Goal: Use online tool/utility: Utilize a website feature to perform a specific function

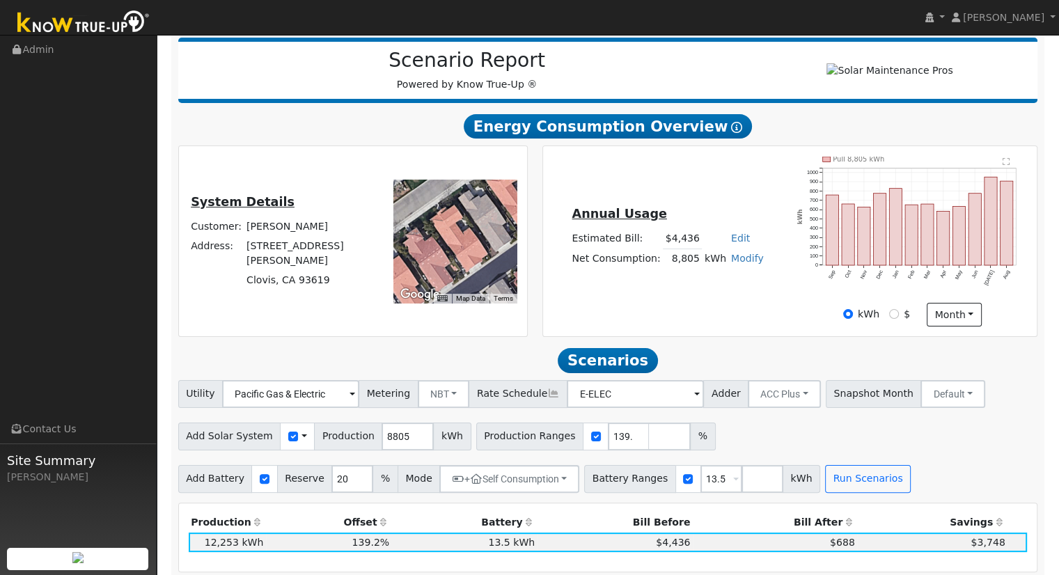
scroll to position [487, 0]
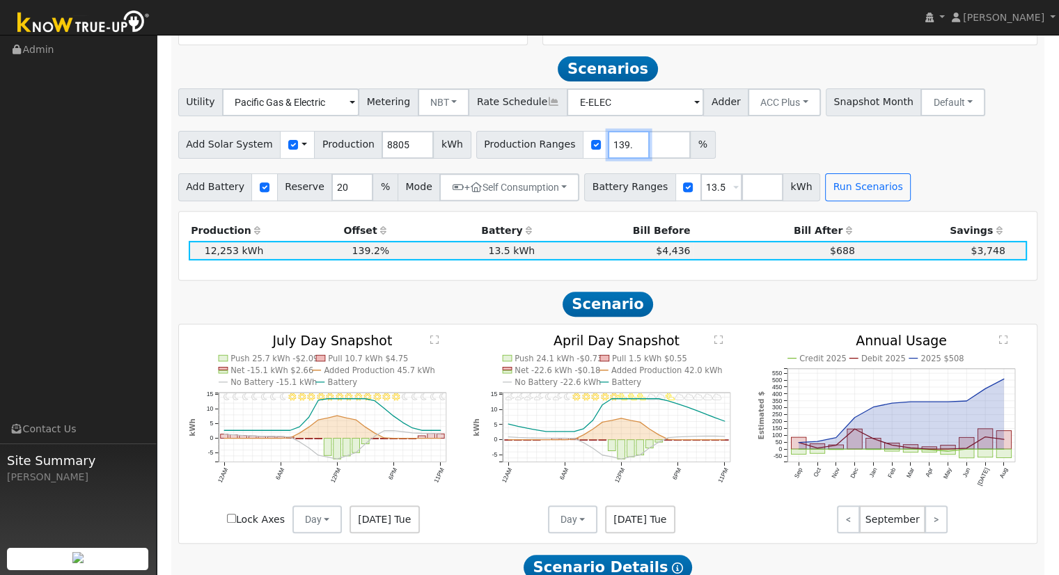
click at [608, 151] on input "139.159568" at bounding box center [629, 145] width 42 height 28
type input "138.512209"
click at [825, 181] on button "Run Scenarios" at bounding box center [868, 187] width 86 height 28
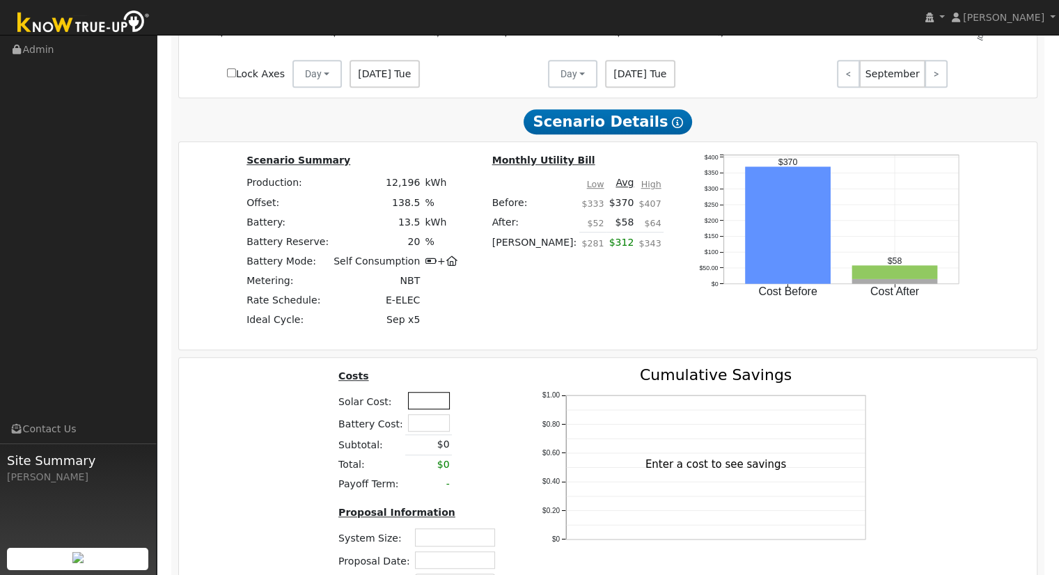
scroll to position [993, 0]
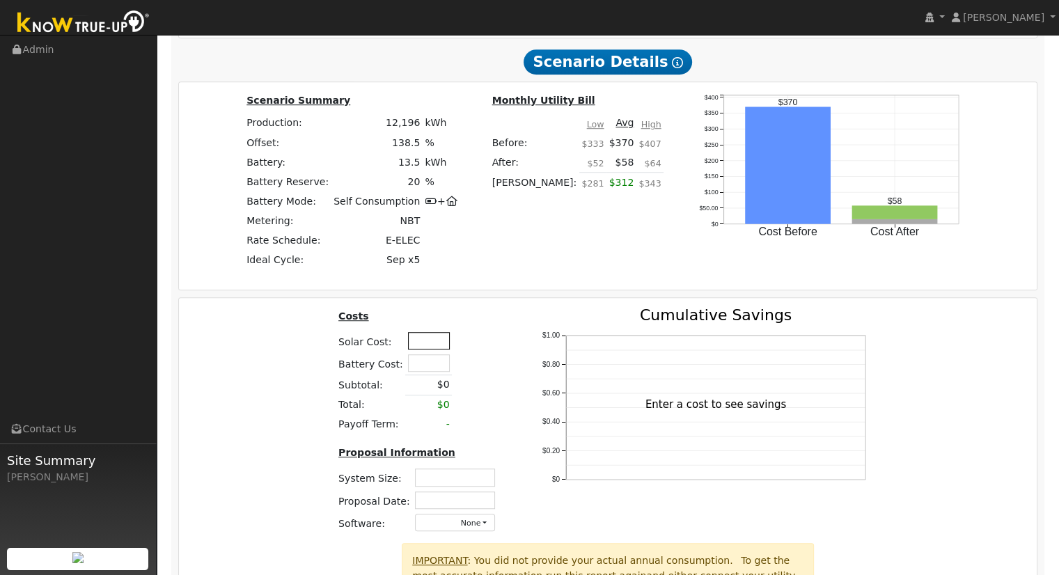
click at [424, 340] on input "text" at bounding box center [429, 340] width 42 height 17
click at [417, 345] on input "text" at bounding box center [429, 340] width 42 height 17
type input "$38,850"
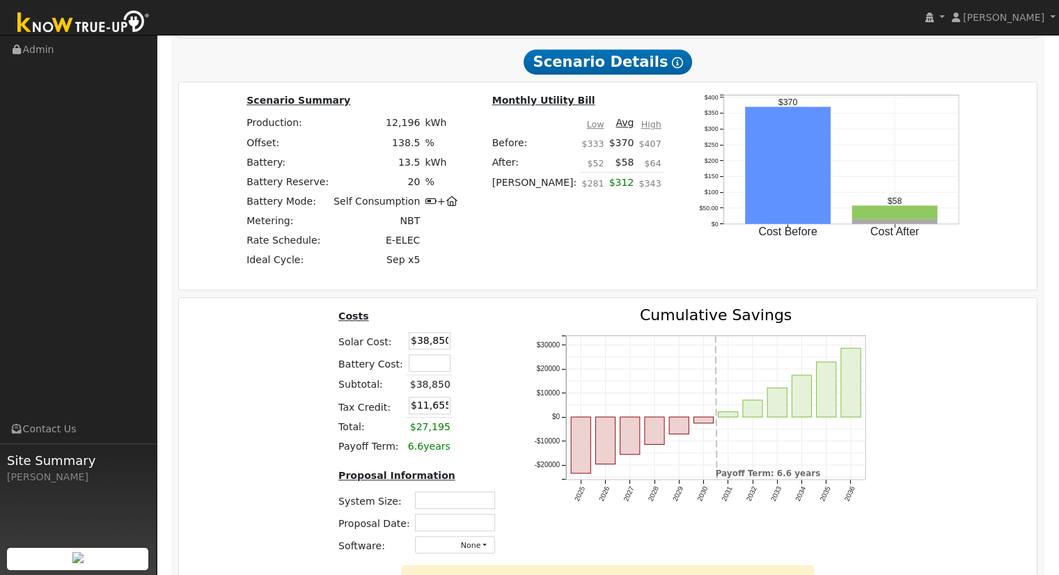
click at [329, 386] on div "Costs Solar Cost: $38,850 Battery Cost: Subtotal: $38,850 Tax Credit: $11,655 T…" at bounding box center [419, 437] width 196 height 258
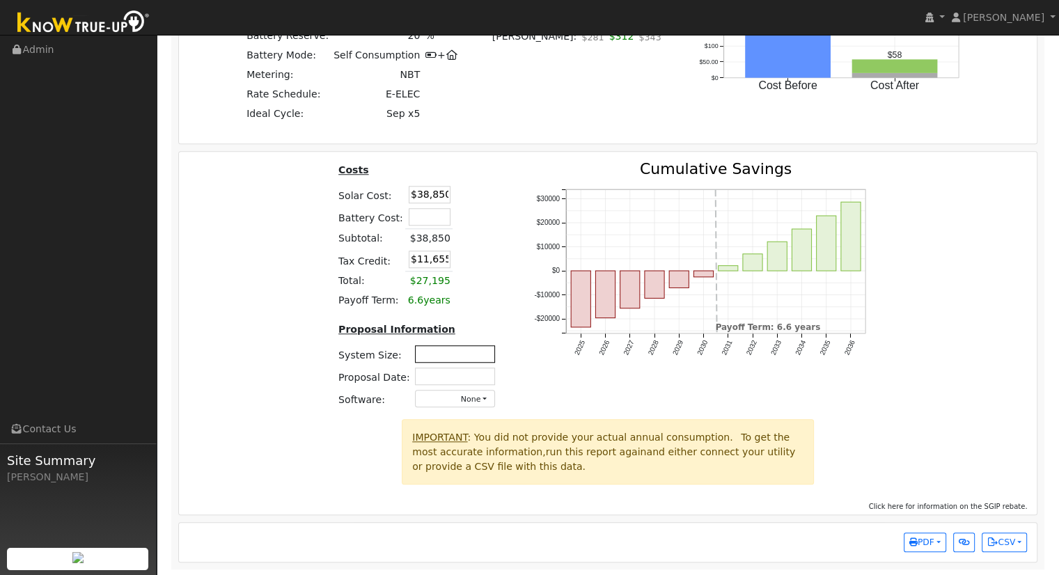
scroll to position [1144, 0]
click at [473, 349] on input "text" at bounding box center [455, 352] width 80 height 17
type input "8.2"
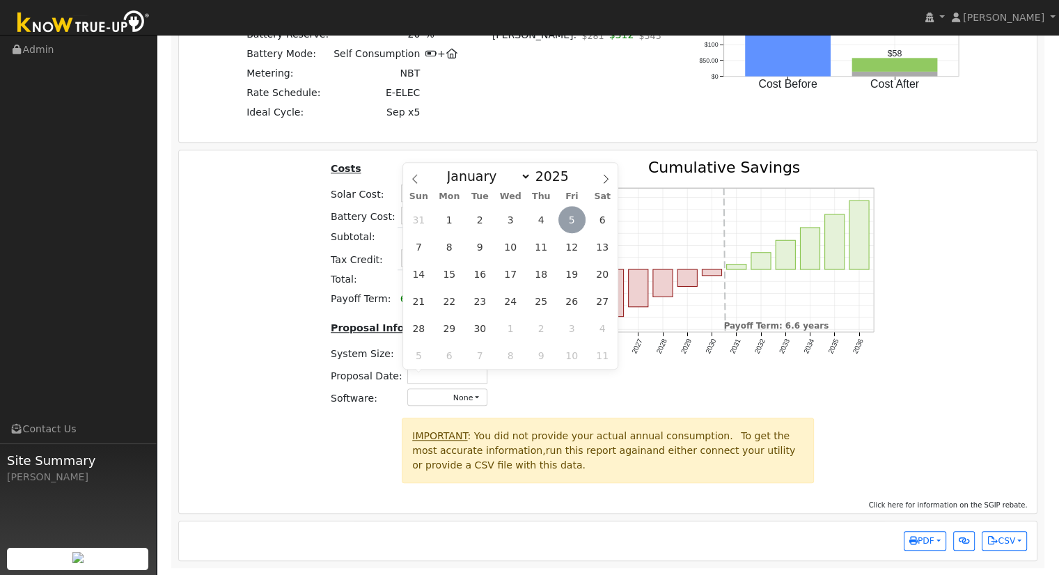
drag, startPoint x: 578, startPoint y: 212, endPoint x: 573, endPoint y: 226, distance: 14.1
click at [576, 213] on span "5" at bounding box center [571, 219] width 27 height 27
type input "[DATE]"
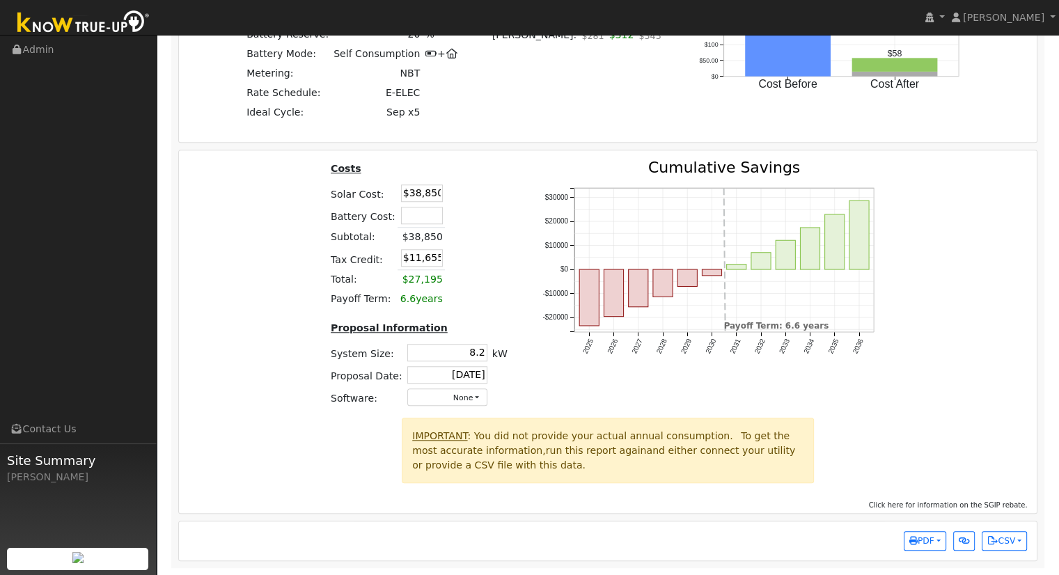
click at [959, 343] on div "Costs Solar Cost: $38,850 Battery Cost: Subtotal: $38,850 Tax Credit: $11,655 T…" at bounding box center [608, 289] width 868 height 258
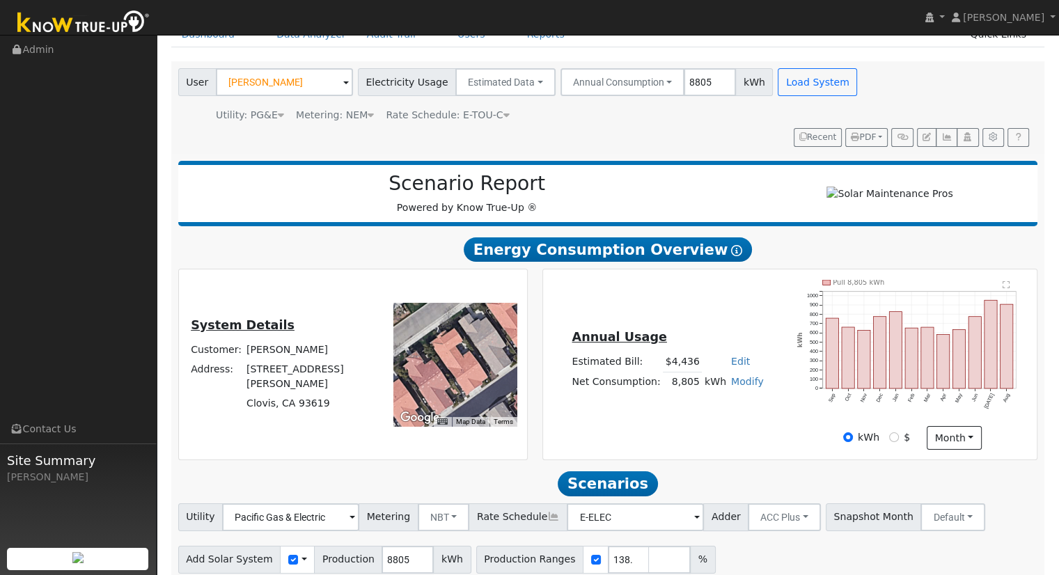
scroll to position [278, 0]
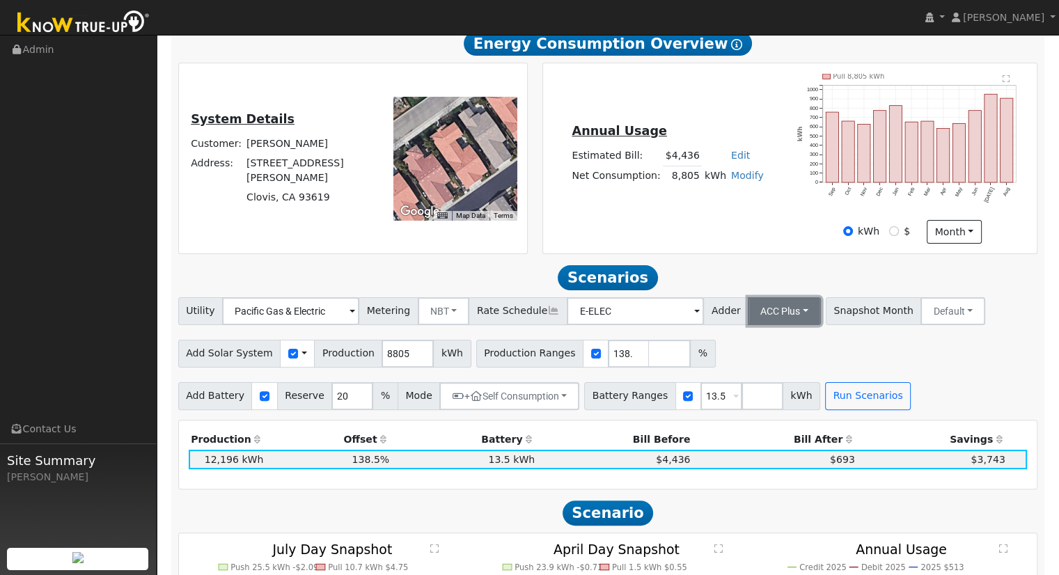
click at [760, 317] on button "ACC Plus" at bounding box center [784, 311] width 73 height 28
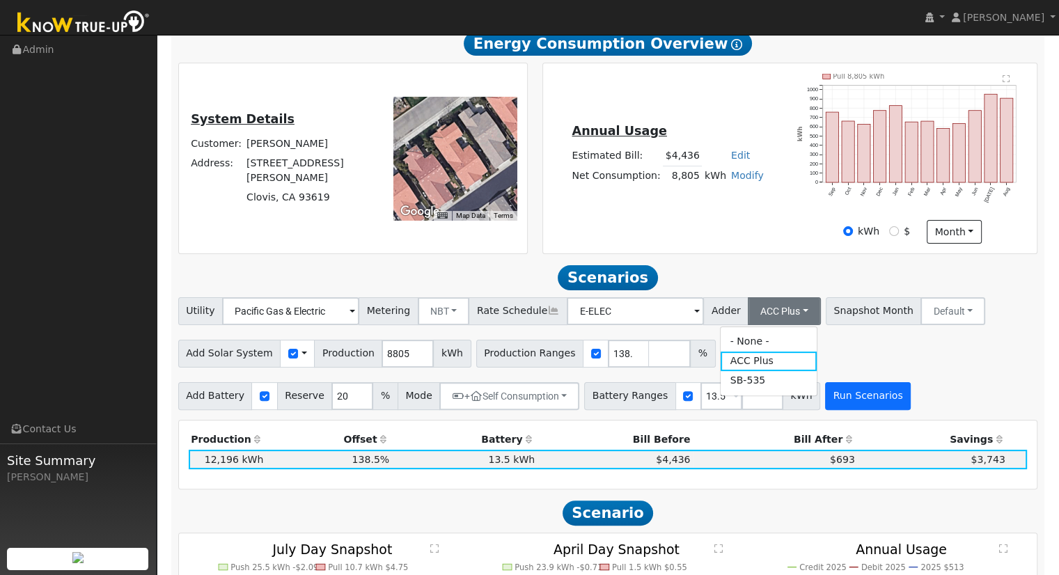
drag, startPoint x: 765, startPoint y: 387, endPoint x: 830, endPoint y: 398, distance: 65.7
click at [766, 387] on link "SB-535" at bounding box center [768, 380] width 97 height 19
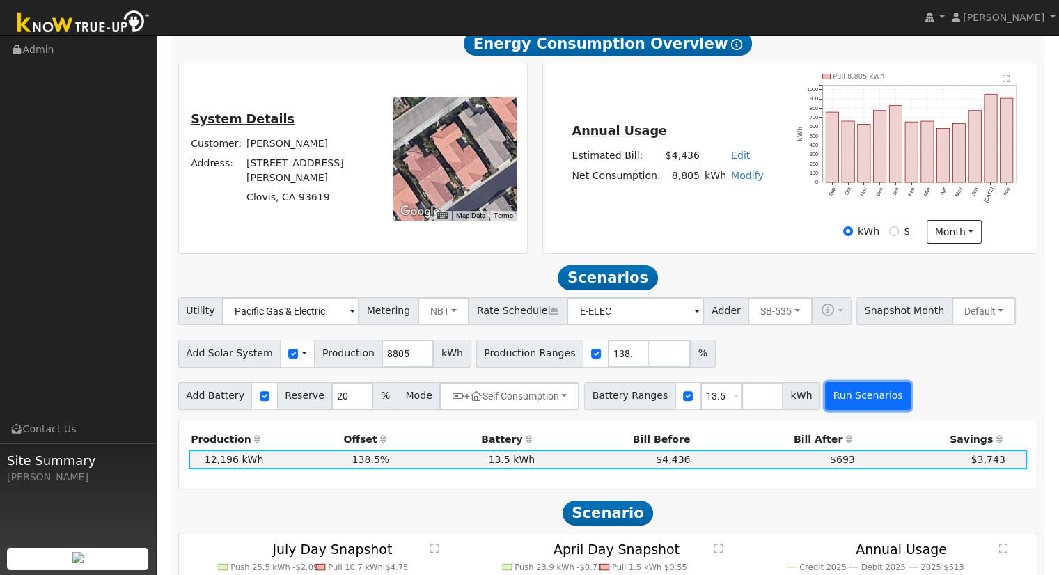
click at [830, 398] on button "Run Scenarios" at bounding box center [868, 396] width 86 height 28
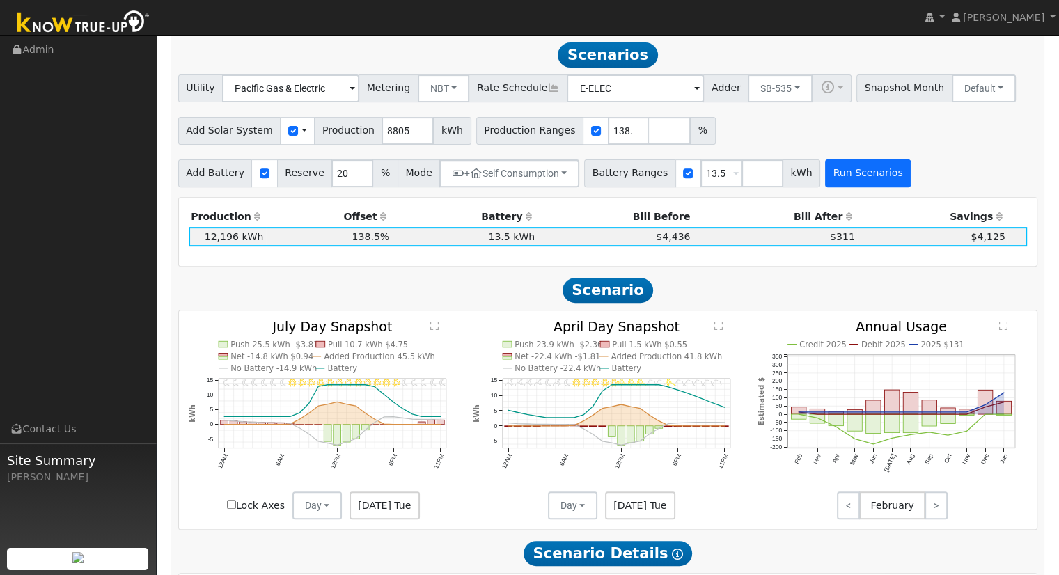
scroll to position [505, 0]
